Goal: Information Seeking & Learning: Learn about a topic

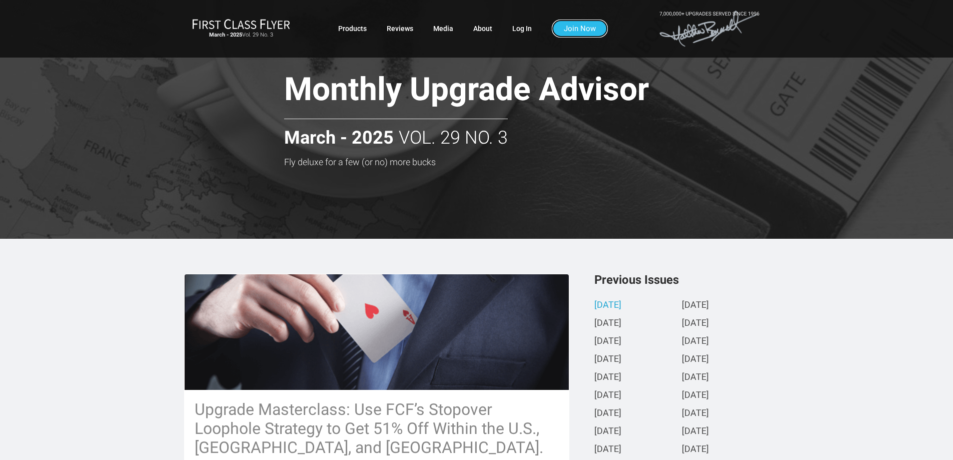
click at [567, 27] on link "Join Now" at bounding box center [580, 29] width 56 height 18
click at [521, 29] on link "Log In" at bounding box center [522, 29] width 20 height 18
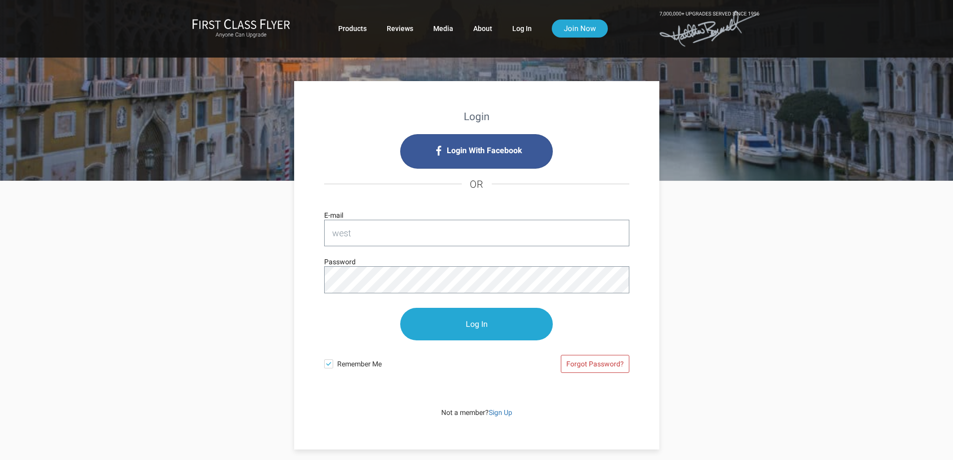
type input "westmoreland5@suddenlink.net"
click at [478, 321] on input "Log In" at bounding box center [476, 324] width 153 height 33
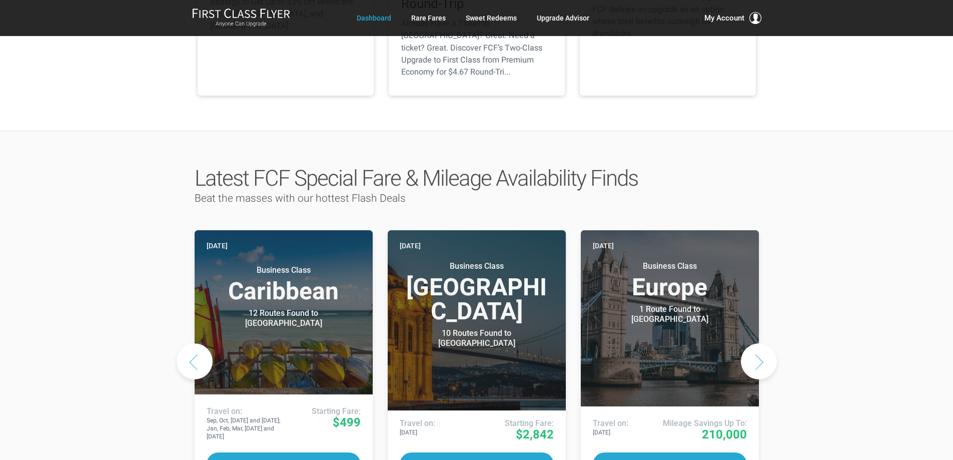
scroll to position [450, 0]
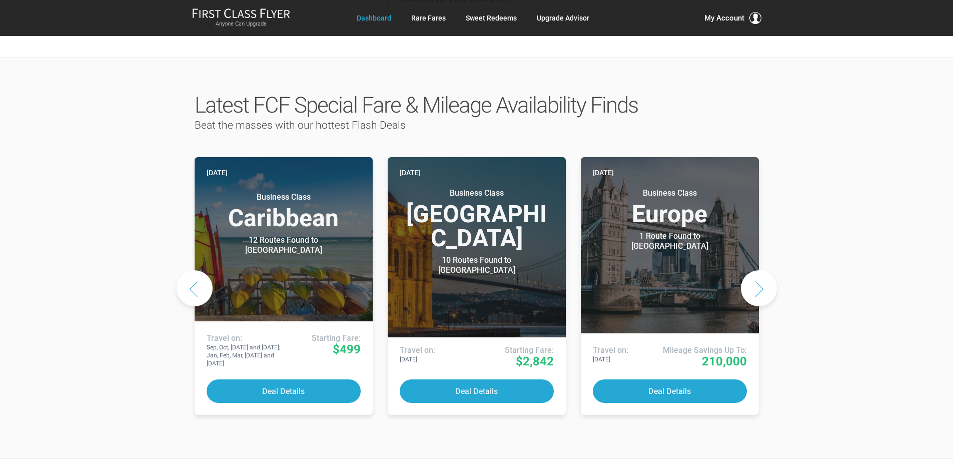
click at [761, 270] on button "Next slide" at bounding box center [759, 288] width 36 height 36
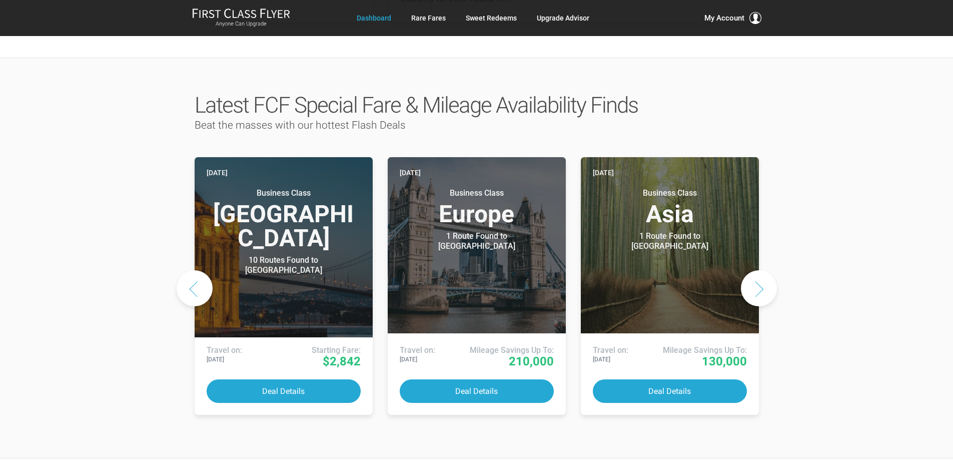
click at [761, 270] on button "Next slide" at bounding box center [759, 288] width 36 height 36
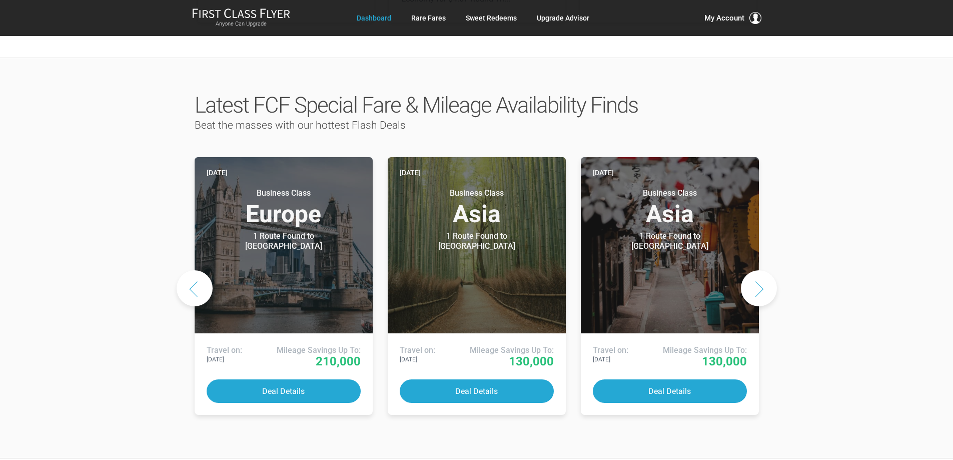
click at [761, 270] on button "Next slide" at bounding box center [759, 288] width 36 height 36
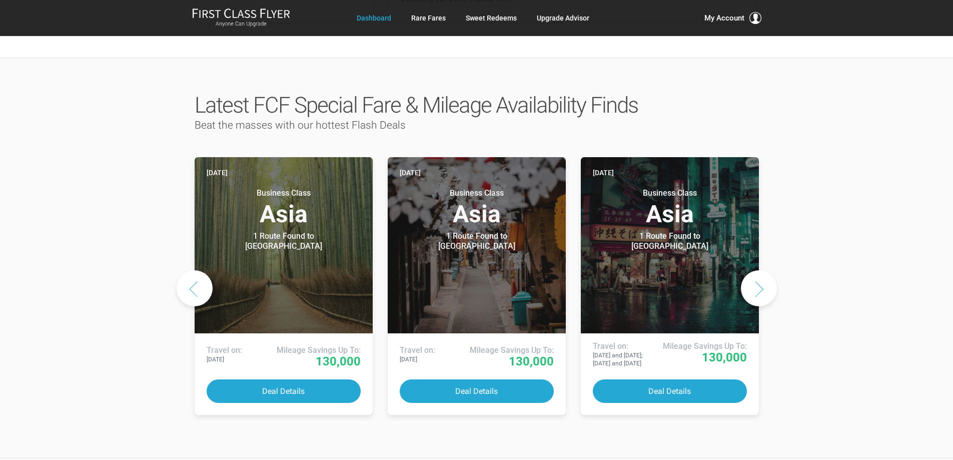
click at [761, 270] on button "Next slide" at bounding box center [759, 288] width 36 height 36
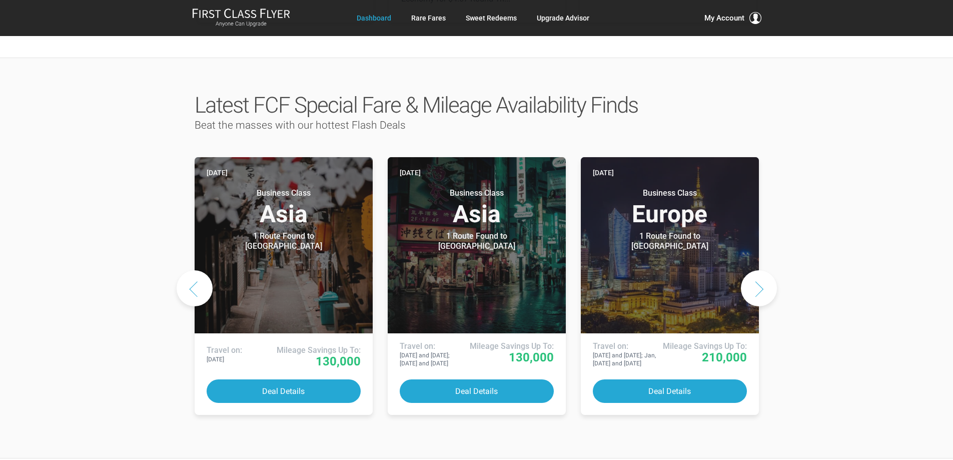
click at [761, 270] on button "Next slide" at bounding box center [759, 288] width 36 height 36
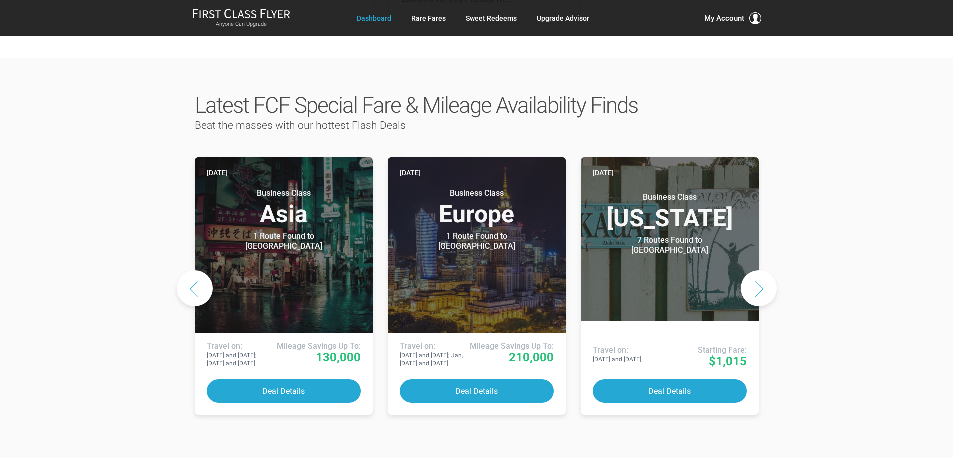
click at [761, 270] on button "Next slide" at bounding box center [759, 288] width 36 height 36
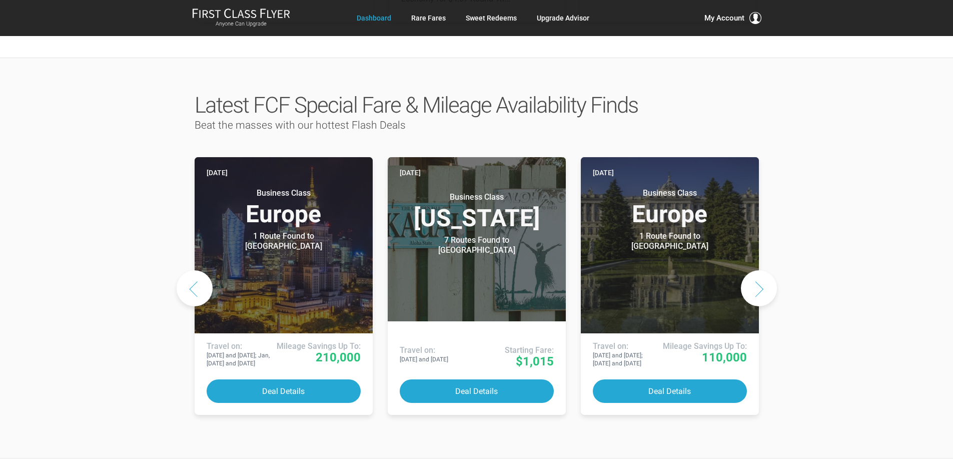
click at [761, 270] on button "Next slide" at bounding box center [759, 288] width 36 height 36
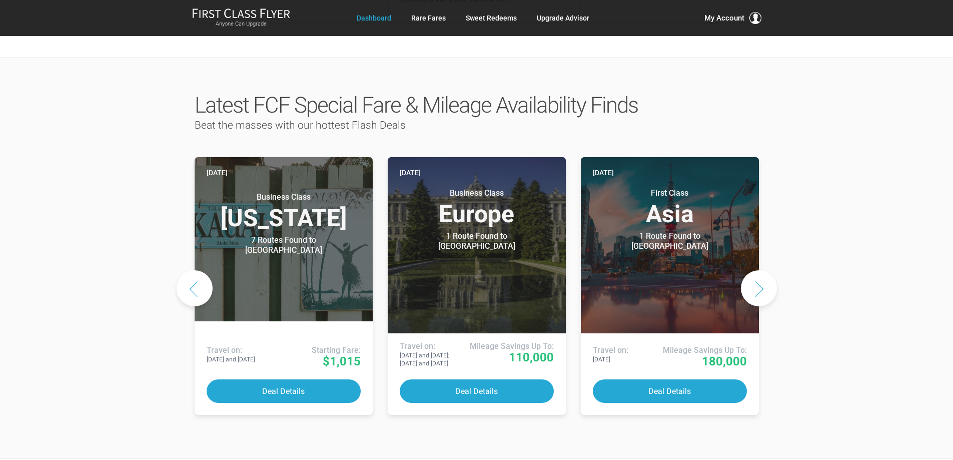
click at [761, 270] on button "Next slide" at bounding box center [759, 288] width 36 height 36
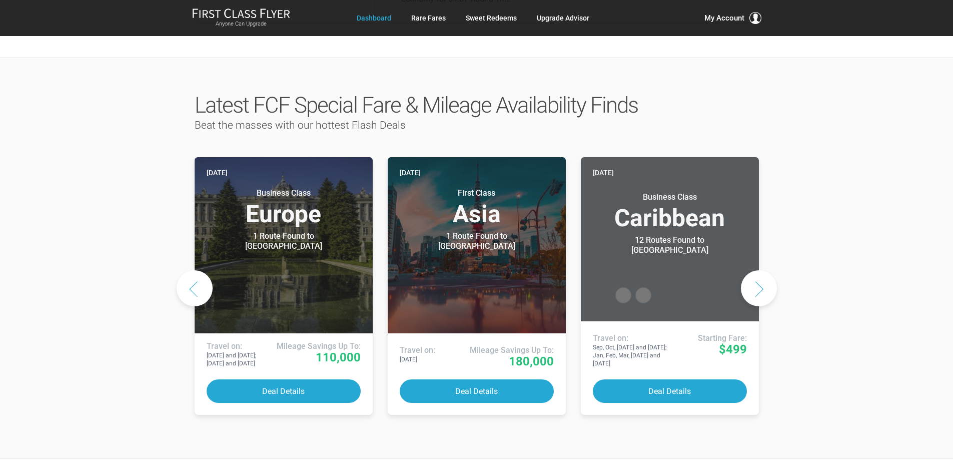
click at [761, 270] on button "Next slide" at bounding box center [759, 288] width 36 height 36
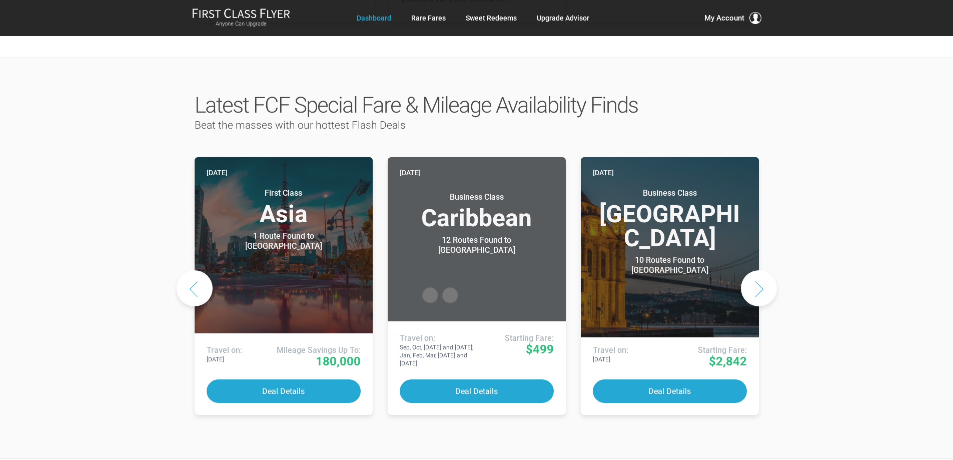
click at [760, 270] on button "Next slide" at bounding box center [759, 288] width 36 height 36
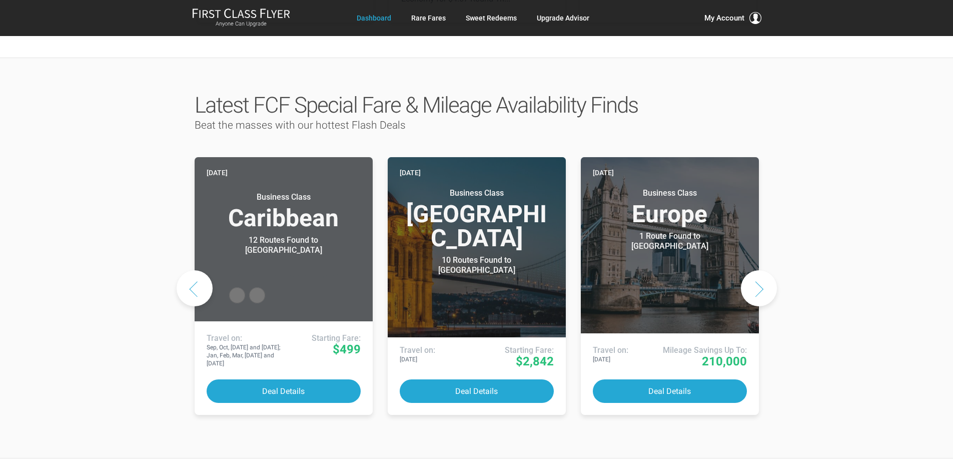
click at [760, 270] on button "Next slide" at bounding box center [759, 288] width 36 height 36
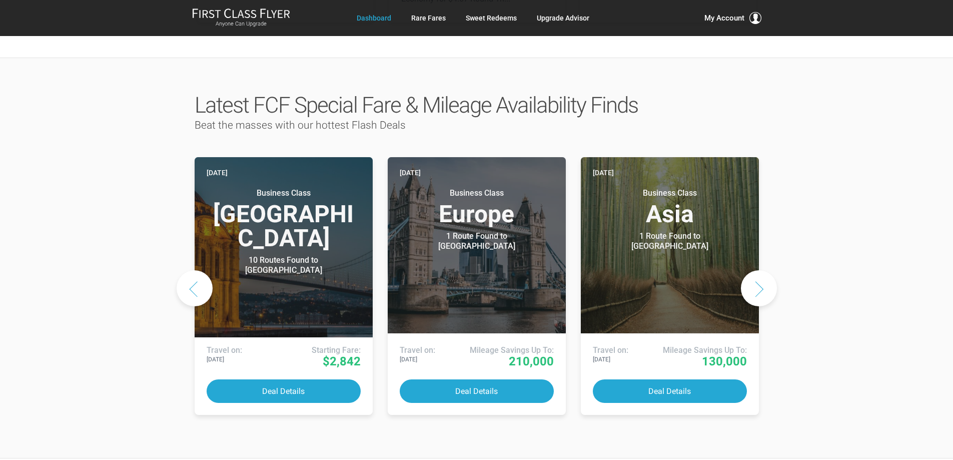
click at [760, 270] on button "Next slide" at bounding box center [759, 288] width 36 height 36
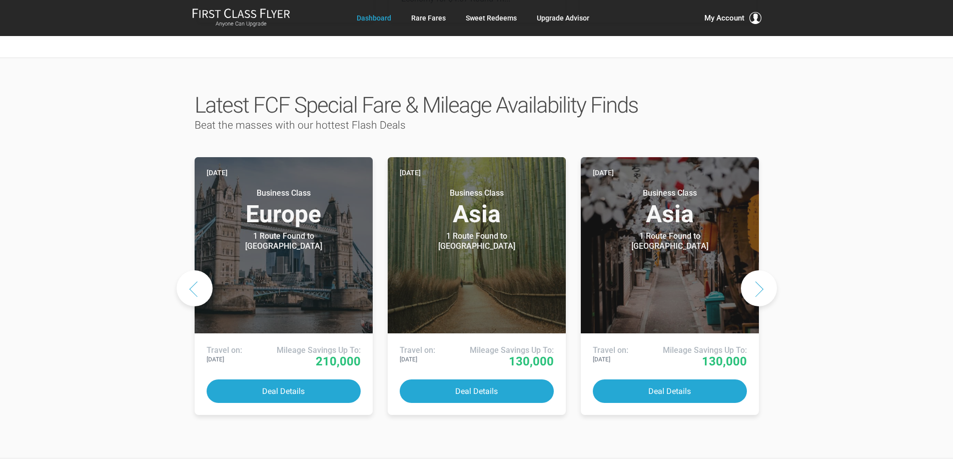
click at [760, 270] on button "Next slide" at bounding box center [759, 288] width 36 height 36
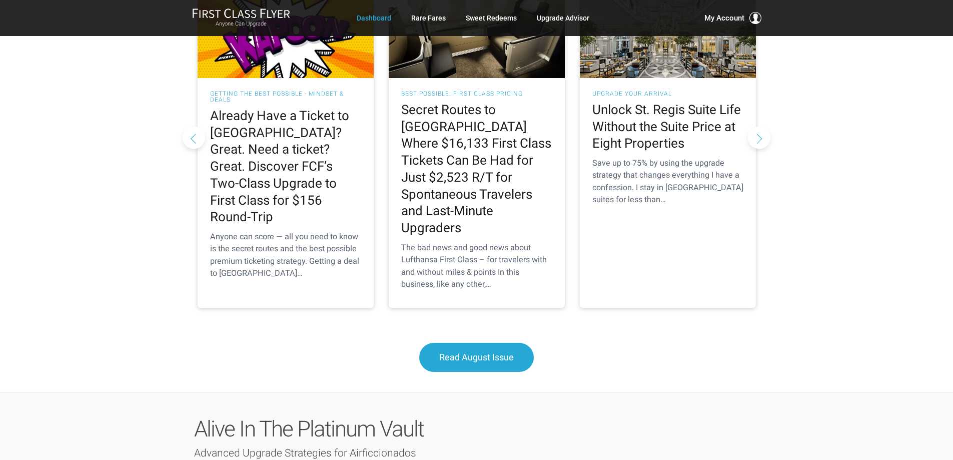
scroll to position [1088, 0]
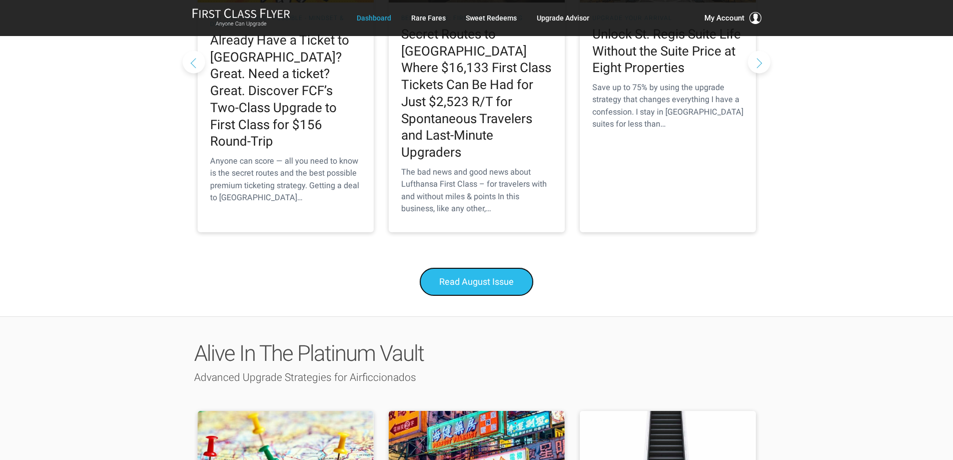
click at [470, 276] on span "Read August Issue" at bounding box center [476, 281] width 75 height 11
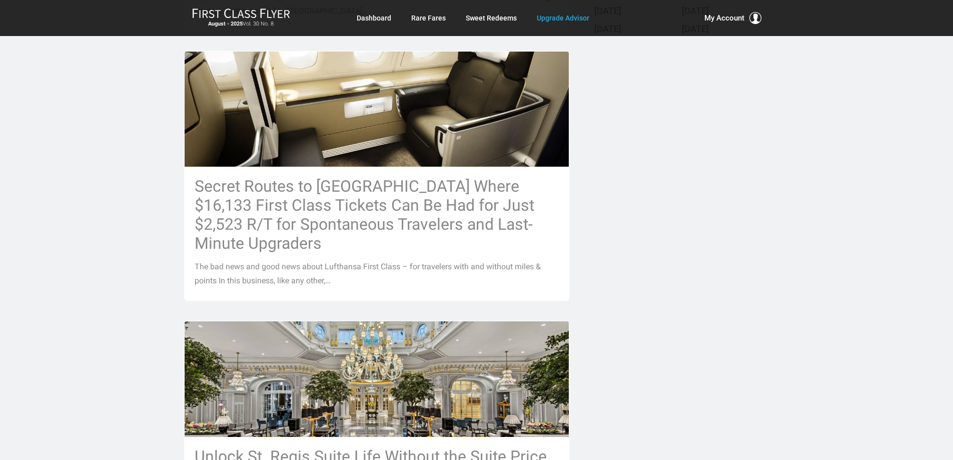
scroll to position [475, 0]
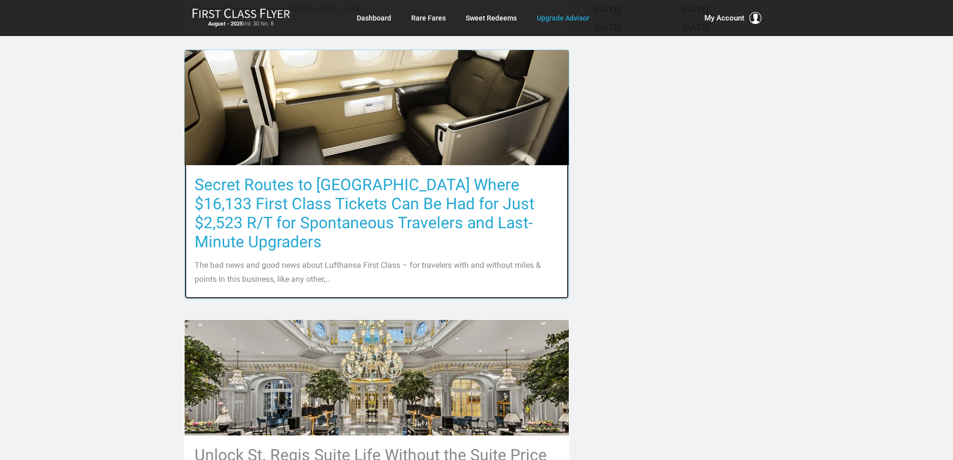
click at [413, 207] on h3 "Secret Routes to [GEOGRAPHIC_DATA] Where $16,133 First Class Tickets Can Be Had…" at bounding box center [377, 213] width 364 height 76
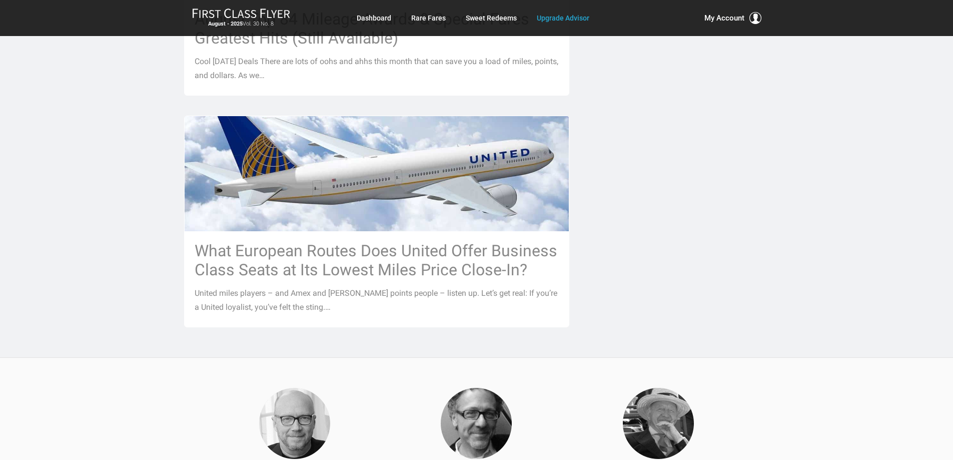
scroll to position [1088, 0]
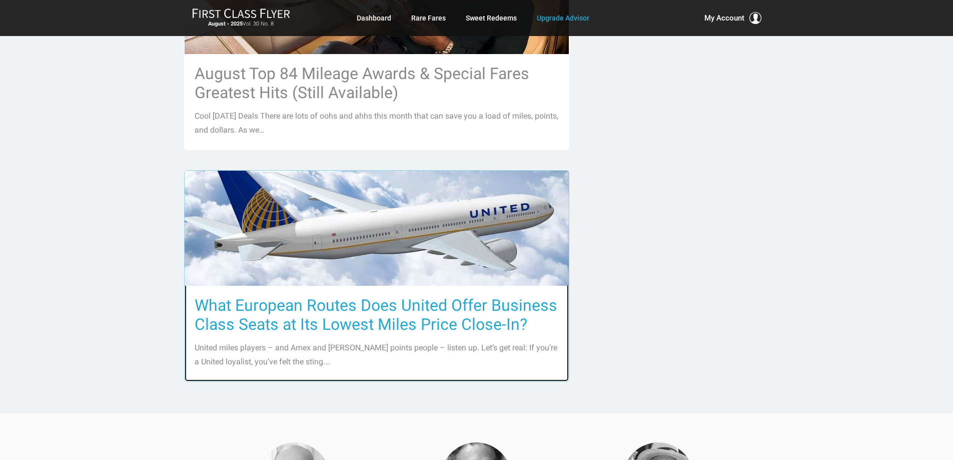
click at [380, 296] on h3 "What European Routes Does United Offer Business Class Seats at Its Lowest Miles…" at bounding box center [377, 315] width 364 height 38
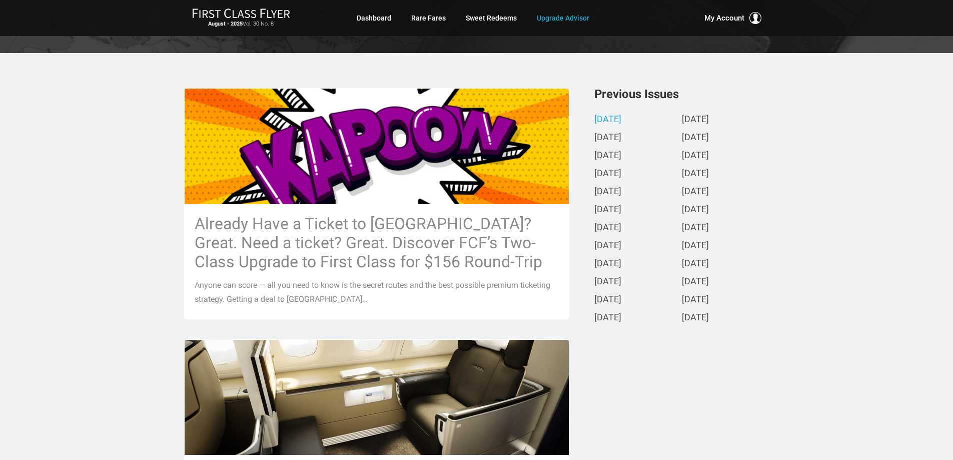
scroll to position [175, 0]
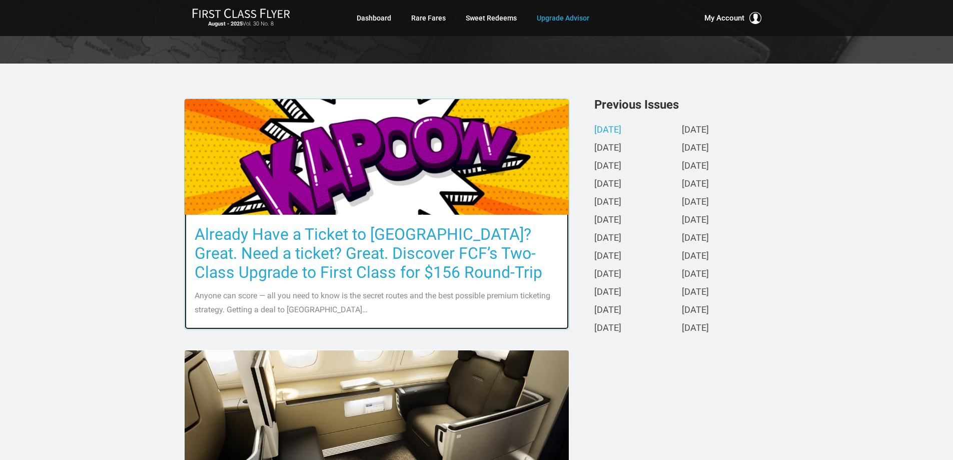
click at [389, 257] on h3 "Already Have a Ticket to [GEOGRAPHIC_DATA]? Great. Need a ticket? Great. Discov…" at bounding box center [377, 253] width 364 height 57
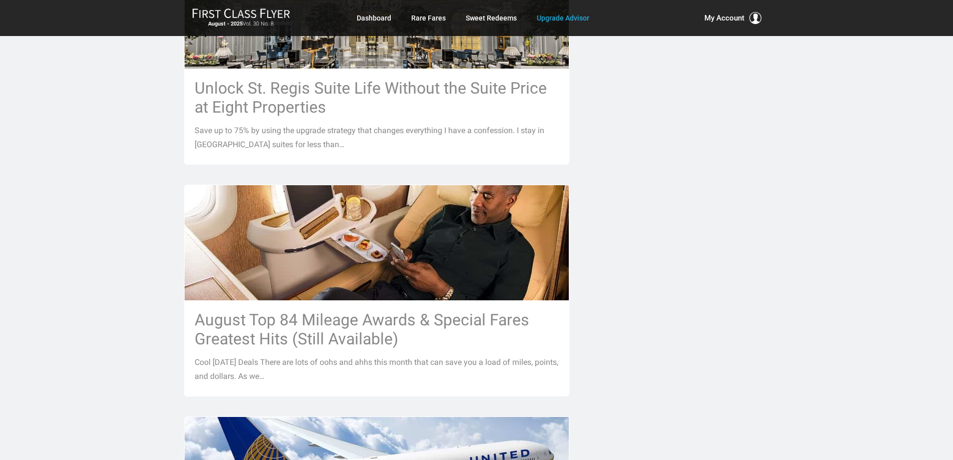
scroll to position [863, 0]
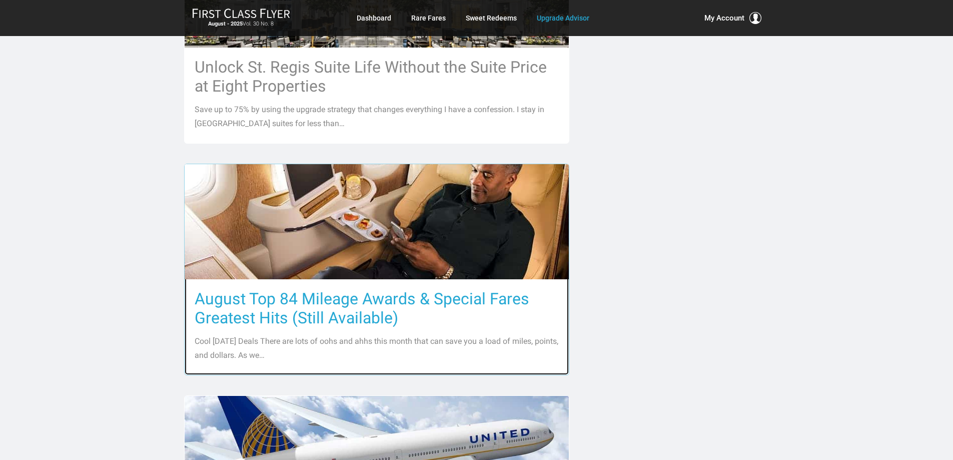
click at [372, 289] on h3 "August Top 84 Mileage Awards & Special Fares Greatest Hits (Still Available)" at bounding box center [377, 308] width 364 height 38
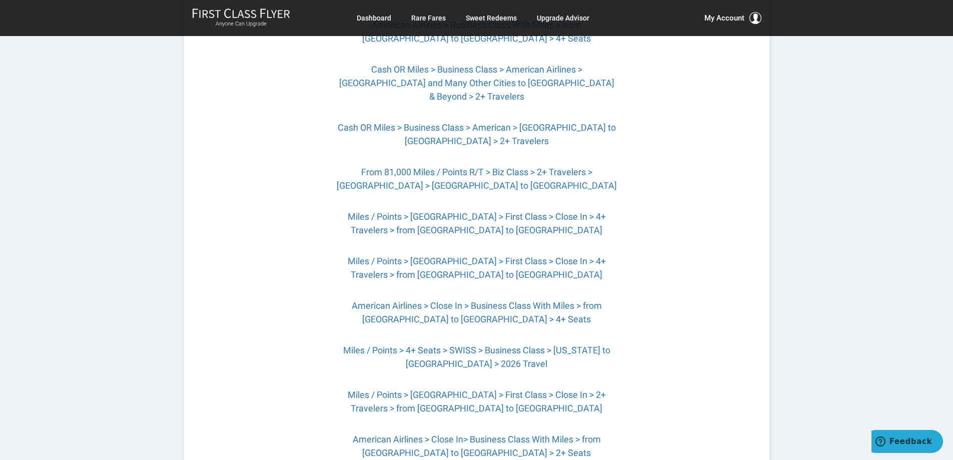
scroll to position [525, 0]
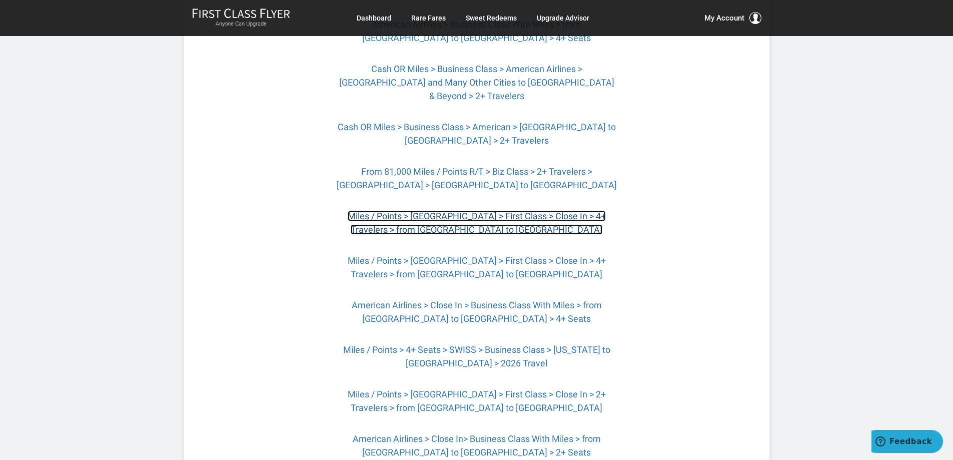
click at [480, 211] on link "Miles / Points > [GEOGRAPHIC_DATA] > First Class > Close In > 4+ Travelers > fr…" at bounding box center [477, 223] width 258 height 24
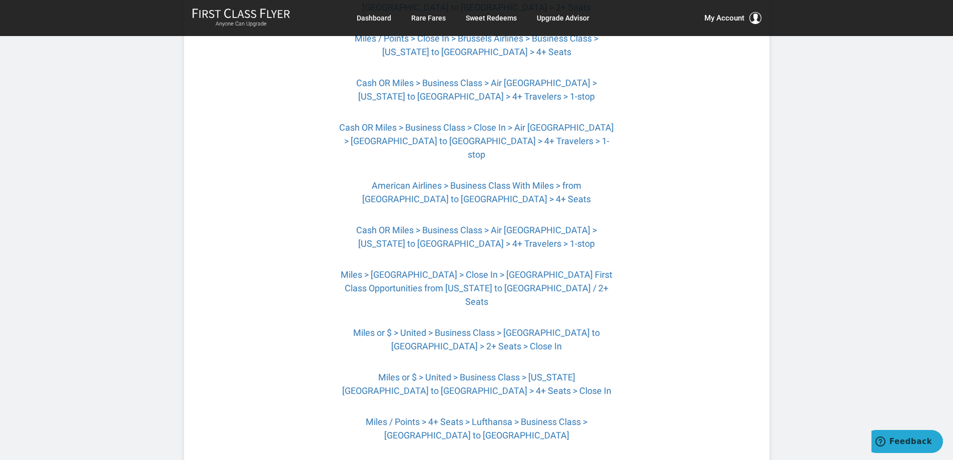
scroll to position [1164, 0]
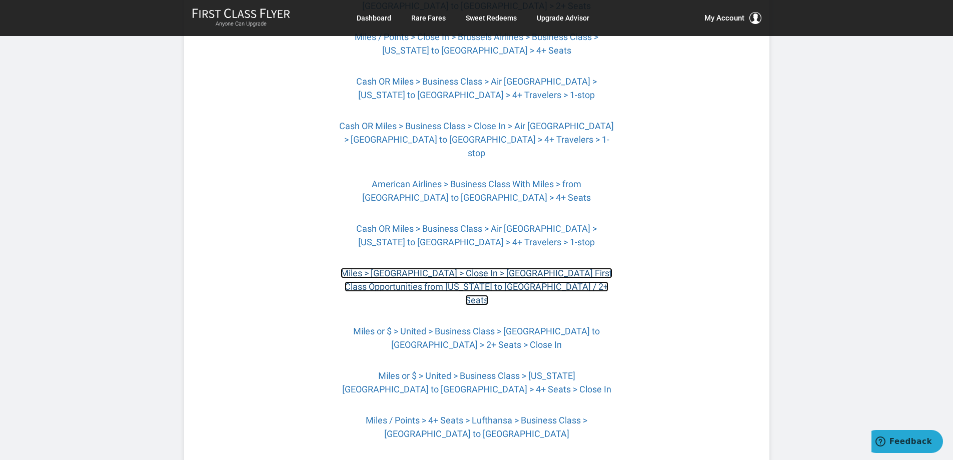
click at [483, 268] on link "Miles > Europe > Close In > Singapore First Class Opportunities from New York t…" at bounding box center [477, 287] width 272 height 38
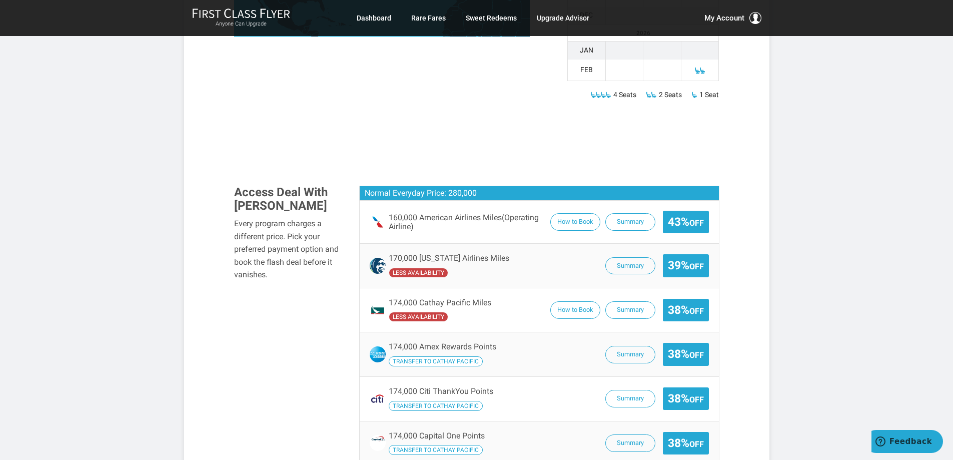
scroll to position [601, 0]
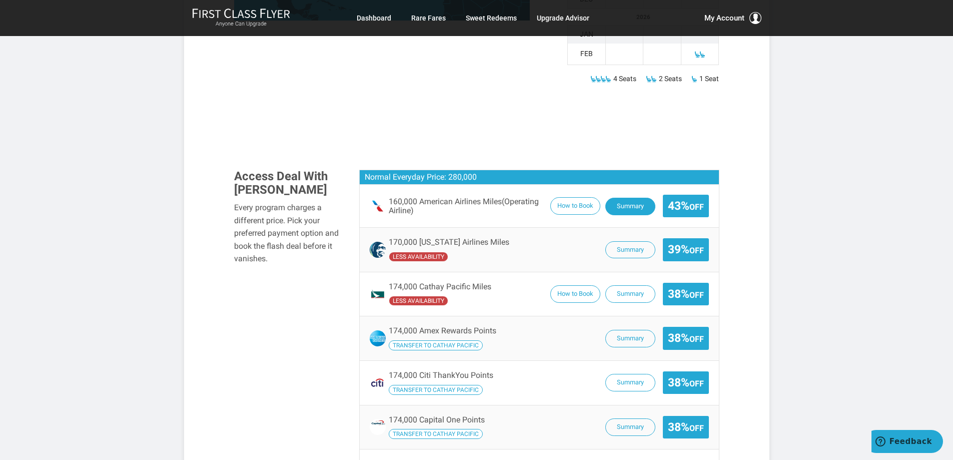
click at [627, 198] on button "Summary" at bounding box center [631, 207] width 50 height 18
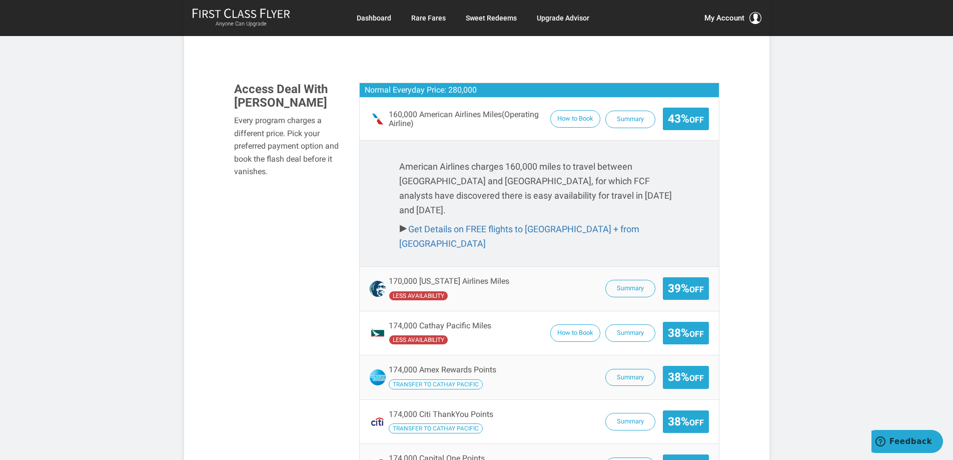
scroll to position [688, 0]
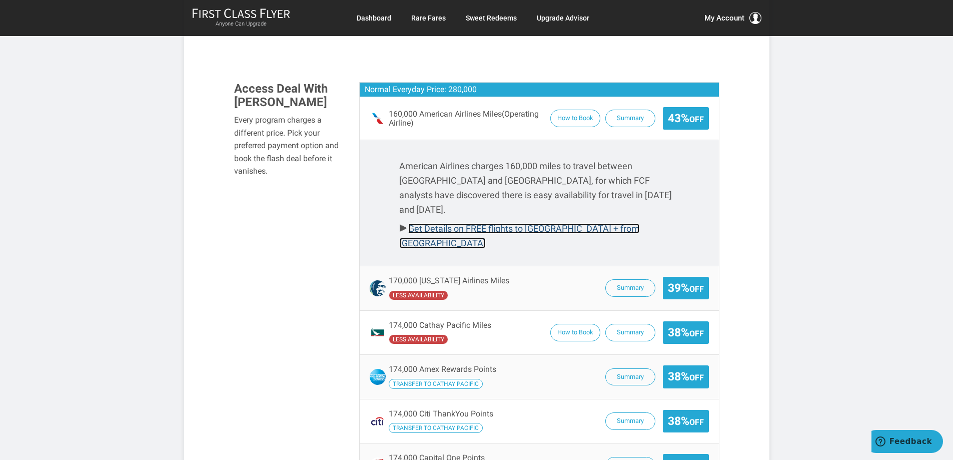
click at [546, 223] on link "Get Details on FREE flights to Dallas + from London" at bounding box center [519, 235] width 240 height 25
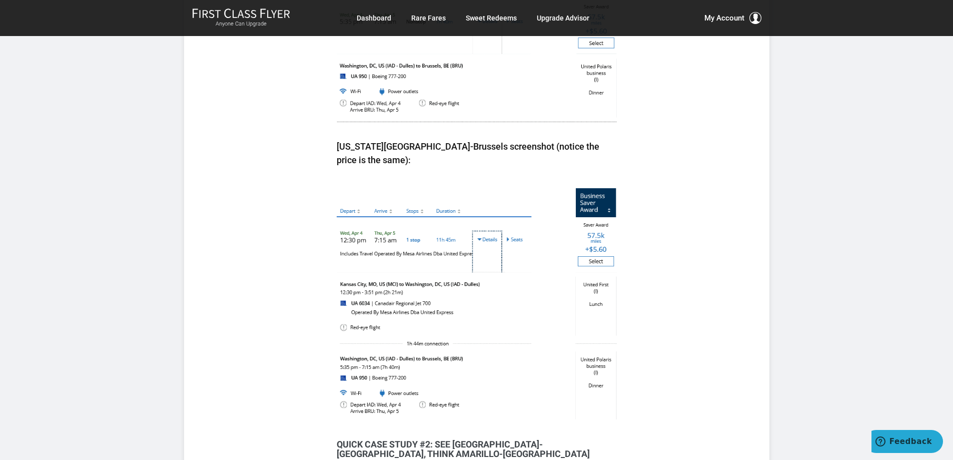
scroll to position [1389, 0]
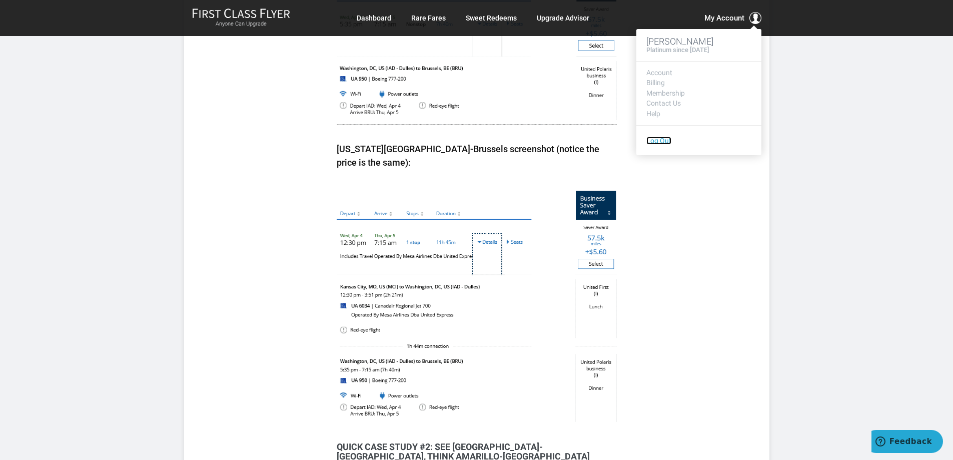
click at [664, 140] on link "Log Out" at bounding box center [659, 141] width 25 height 8
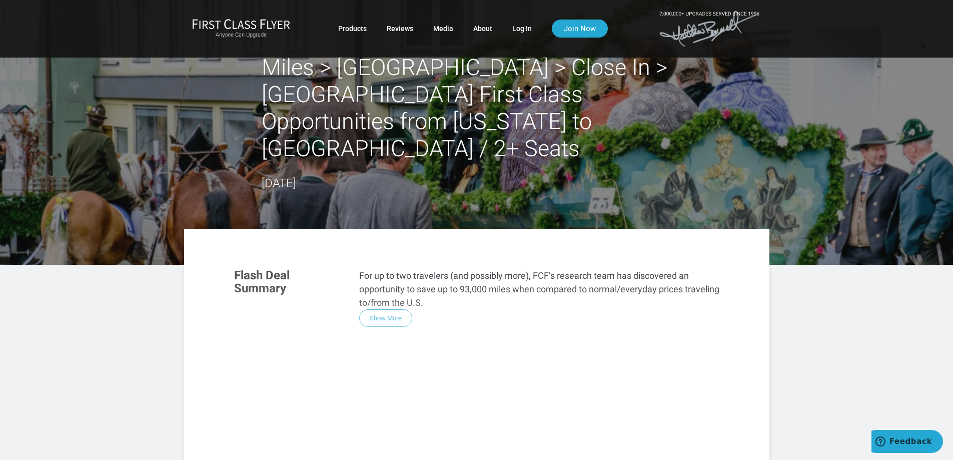
click at [391, 290] on div "Flash Deal Summary For up to two travelers (and possibly more), FCF’s research …" at bounding box center [476, 395] width 505 height 273
click at [390, 289] on div "Flash Deal Summary For up to two travelers (and possibly more), FCF’s research …" at bounding box center [476, 395] width 505 height 273
